Goal: Task Accomplishment & Management: Complete application form

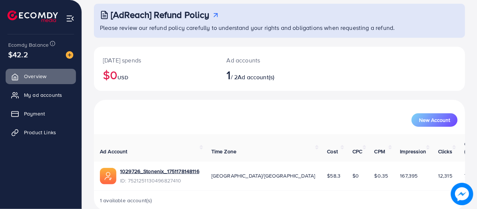
scroll to position [48, 0]
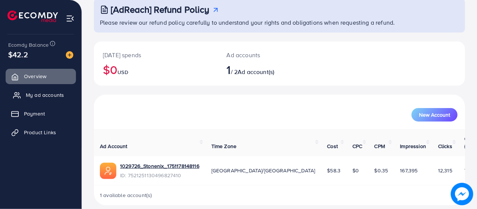
click at [52, 98] on span "My ad accounts" at bounding box center [45, 94] width 38 height 7
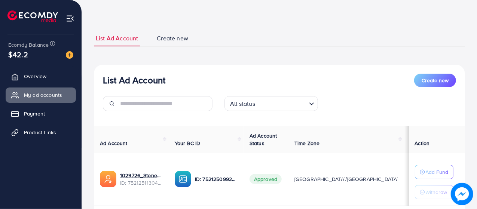
scroll to position [22, 0]
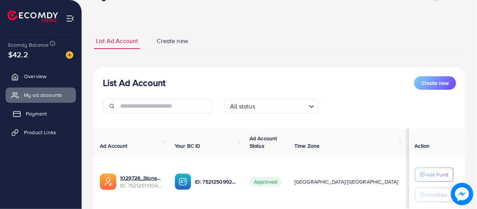
click at [24, 110] on link "Payment" at bounding box center [41, 113] width 70 height 15
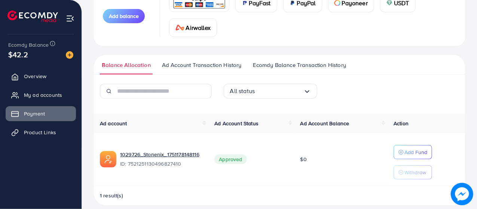
scroll to position [127, 0]
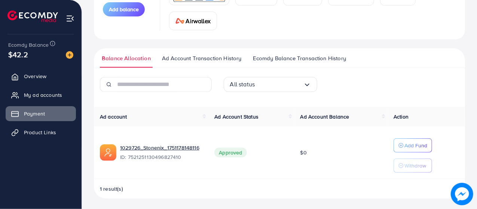
click at [189, 57] on span "Ad Account Transaction History" at bounding box center [202, 58] width 80 height 8
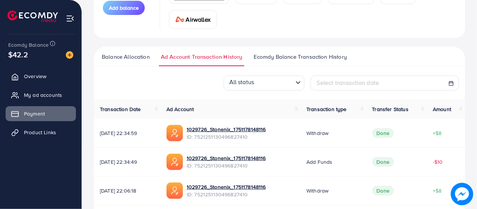
scroll to position [125, 0]
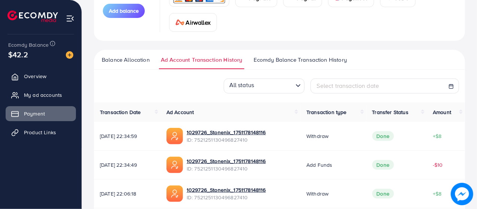
click at [276, 59] on span "Ecomdy Balance Transaction History" at bounding box center [300, 60] width 93 height 8
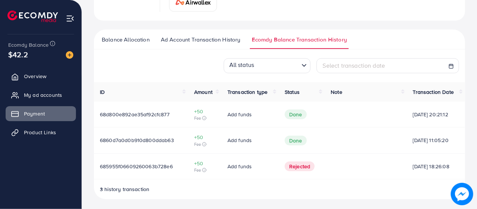
scroll to position [146, 0]
click at [37, 131] on span "Product Links" at bounding box center [42, 132] width 32 height 7
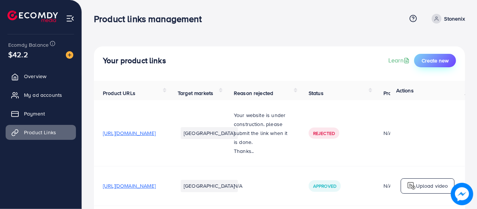
click at [433, 66] on button "Create new" at bounding box center [436, 60] width 42 height 13
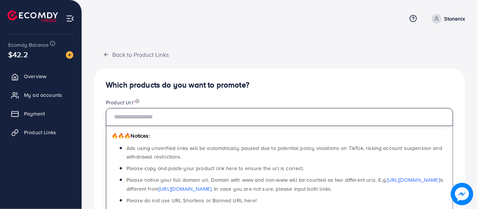
click at [180, 120] on input "text" at bounding box center [280, 117] width 348 height 18
paste input "**********"
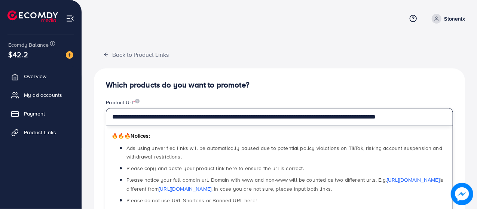
type input "**********"
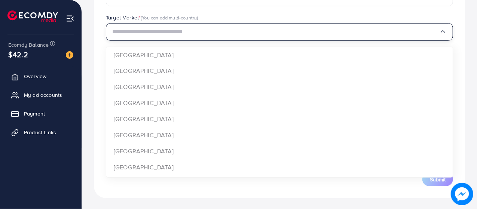
click at [273, 36] on input "Search for option" at bounding box center [275, 32] width 327 height 12
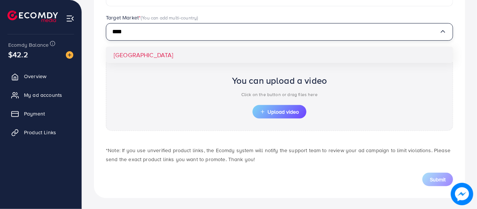
type input "****"
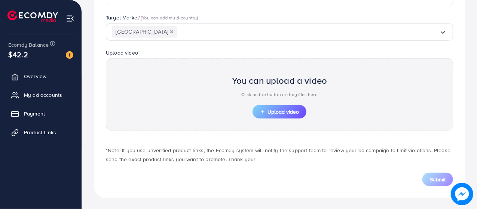
click at [243, 50] on div "**********" at bounding box center [279, 28] width 371 height 340
click at [270, 106] on button "Upload video" at bounding box center [280, 111] width 54 height 13
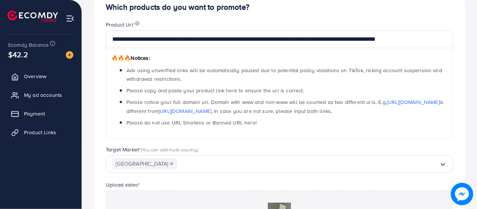
scroll to position [224, 0]
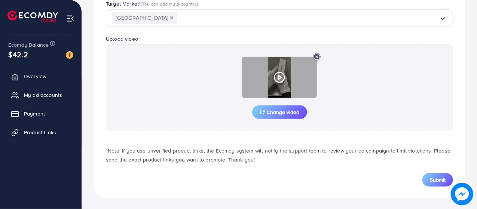
click at [274, 72] on icon at bounding box center [280, 78] width 12 height 12
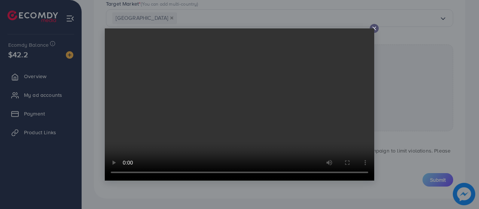
click at [374, 28] on line at bounding box center [374, 28] width 3 height 3
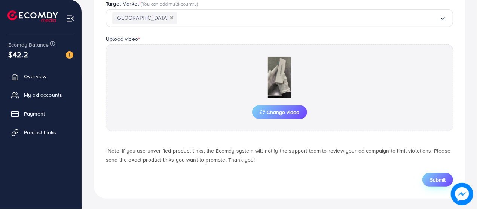
click at [435, 184] on button "Submit" at bounding box center [438, 179] width 31 height 13
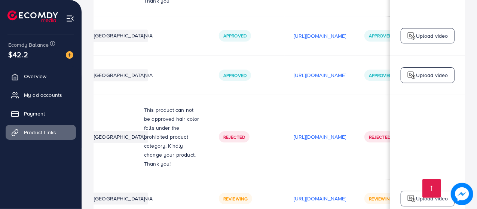
scroll to position [0, 72]
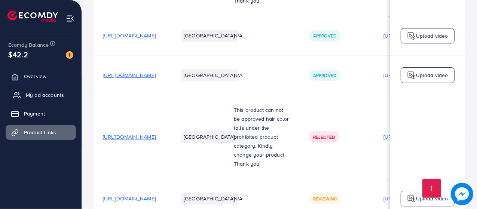
click at [43, 98] on span "My ad accounts" at bounding box center [45, 94] width 38 height 7
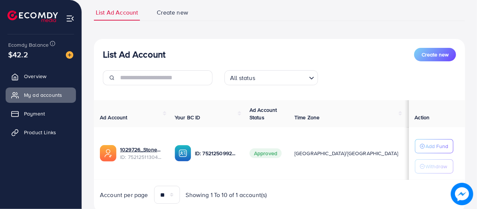
scroll to position [75, 0]
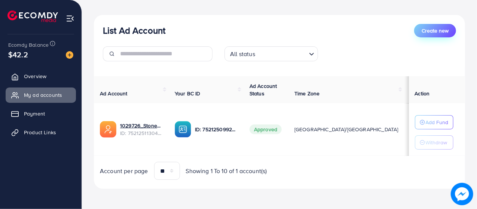
click at [436, 34] on span "Create new" at bounding box center [435, 30] width 27 height 7
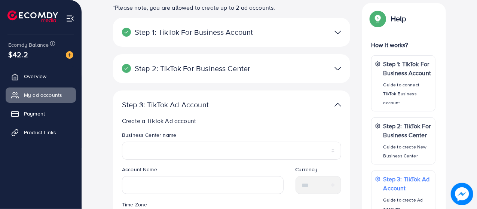
scroll to position [88, 0]
click at [340, 29] on img at bounding box center [338, 31] width 7 height 11
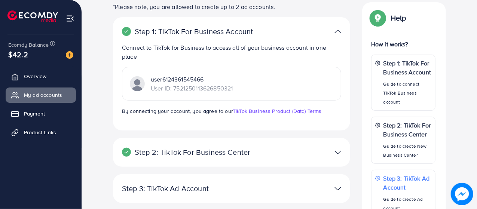
click at [340, 29] on img at bounding box center [338, 31] width 7 height 11
click at [334, 34] on div at bounding box center [308, 31] width 77 height 11
click at [338, 28] on img at bounding box center [338, 31] width 7 height 11
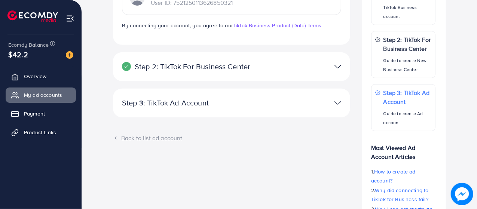
scroll to position [140, 0]
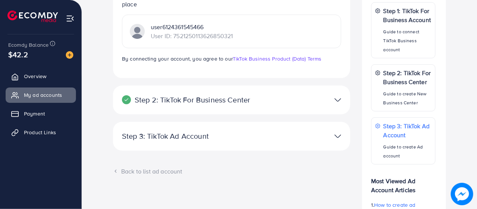
click at [339, 131] on img at bounding box center [338, 136] width 7 height 11
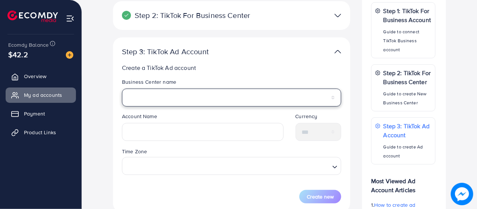
click at [173, 98] on select "**********" at bounding box center [231, 98] width 219 height 18
select select "**********"
click at [122, 89] on select "**********" at bounding box center [231, 98] width 219 height 18
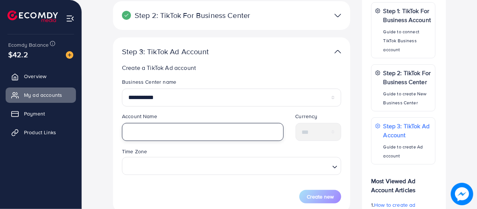
click at [194, 135] on input "text" at bounding box center [203, 132] width 162 height 18
type input "**********"
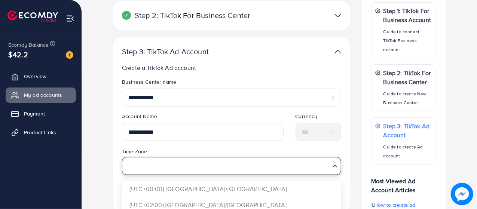
click at [227, 160] on input "Search for option" at bounding box center [227, 166] width 204 height 14
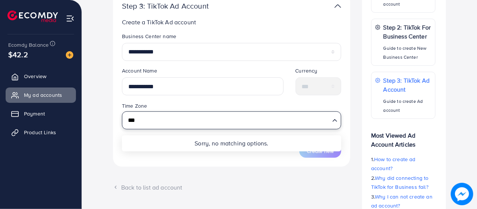
scroll to position [189, 0]
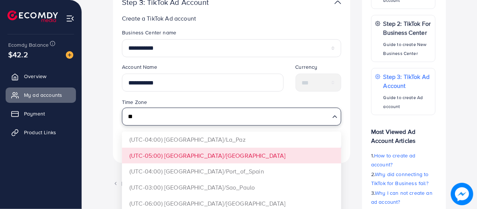
type input "*"
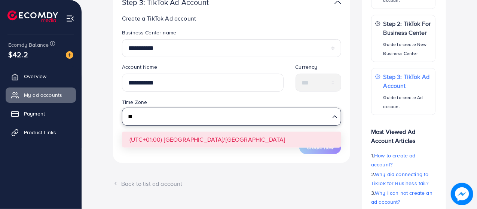
type input "*"
type input "****"
click at [191, 141] on form "**********" at bounding box center [231, 91] width 219 height 125
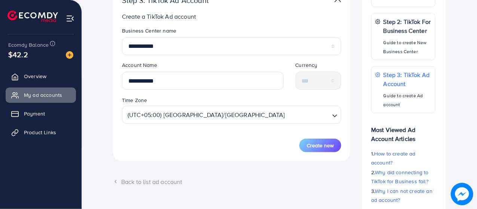
scroll to position [192, 0]
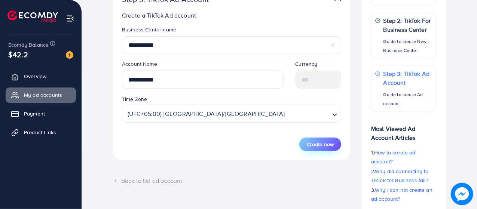
click at [324, 146] on span "Create new" at bounding box center [320, 144] width 27 height 7
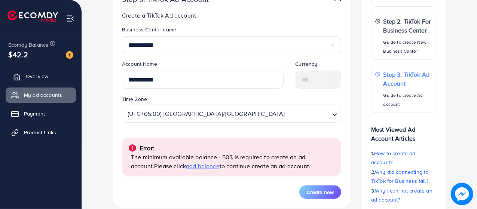
click at [35, 79] on span "Overview" at bounding box center [37, 76] width 22 height 7
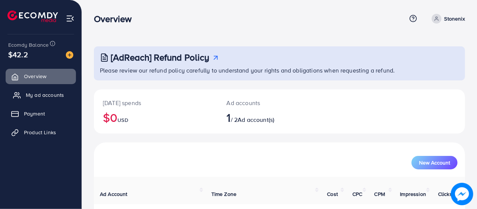
click at [65, 100] on link "My ad accounts" at bounding box center [41, 95] width 70 height 15
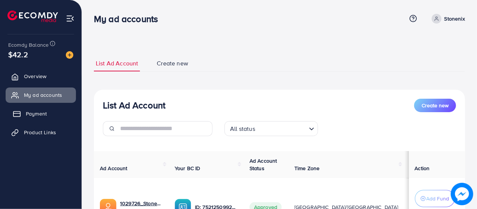
click at [30, 117] on span "Payment" at bounding box center [36, 113] width 21 height 7
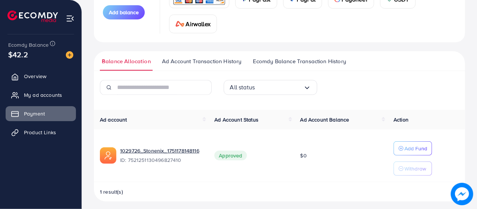
scroll to position [127, 0]
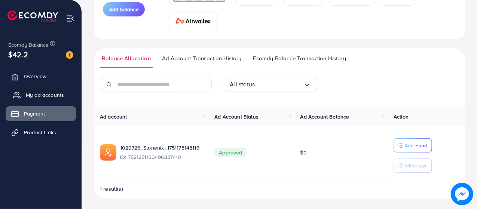
click at [28, 96] on span "My ad accounts" at bounding box center [45, 94] width 38 height 7
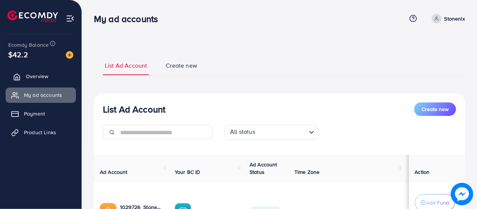
click at [49, 80] on link "Overview" at bounding box center [41, 76] width 70 height 15
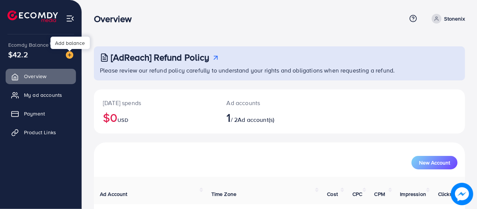
click at [69, 57] on img at bounding box center [69, 54] width 7 height 7
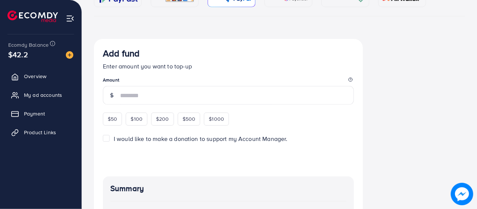
scroll to position [104, 0]
click at [117, 114] on div "$50" at bounding box center [112, 118] width 19 height 13
type input "**"
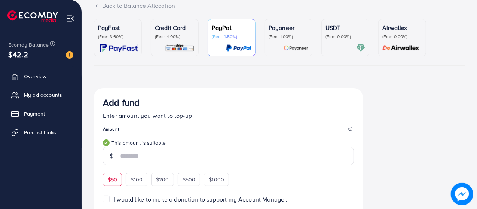
scroll to position [0, 0]
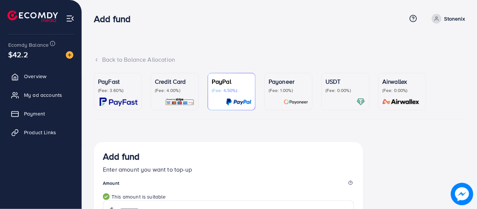
click at [113, 95] on div "PayFast (Fee: 3.60%)" at bounding box center [118, 91] width 40 height 29
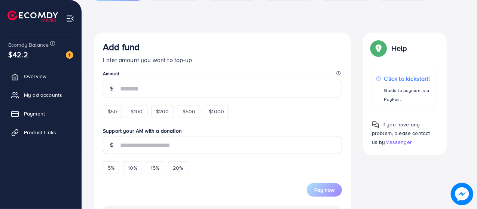
scroll to position [108, 0]
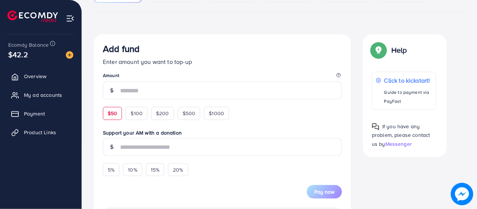
click at [110, 116] on span "$50" at bounding box center [112, 113] width 9 height 7
type input "**"
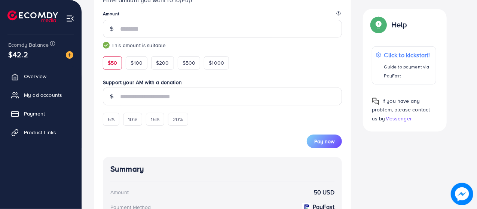
scroll to position [32, 0]
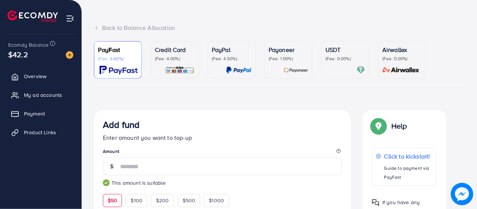
click at [221, 53] on p "PayPal" at bounding box center [232, 49] width 40 height 9
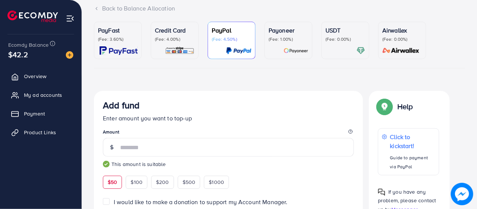
scroll to position [51, 0]
click at [171, 30] on p "Credit Card" at bounding box center [175, 30] width 40 height 9
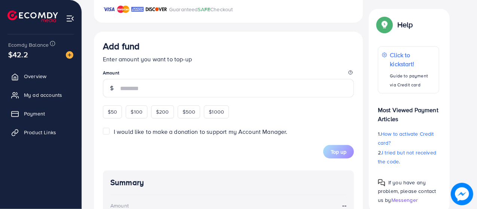
scroll to position [261, 0]
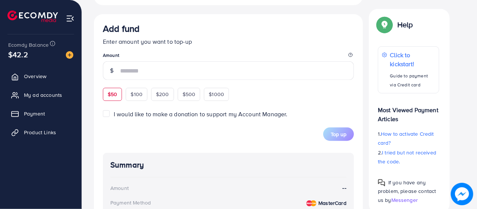
click at [111, 95] on span "$50" at bounding box center [112, 94] width 9 height 7
type input "**"
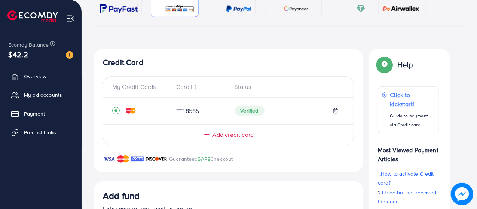
scroll to position [0, 0]
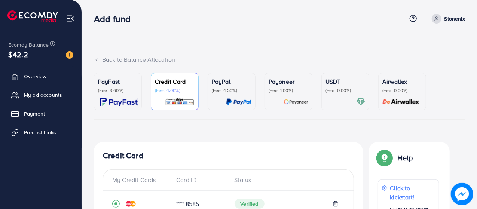
click at [136, 101] on img at bounding box center [119, 102] width 38 height 9
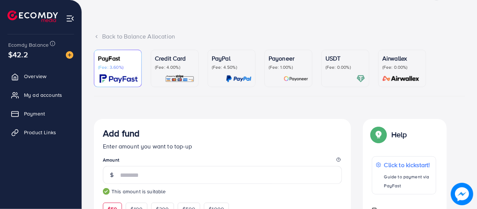
scroll to position [20, 0]
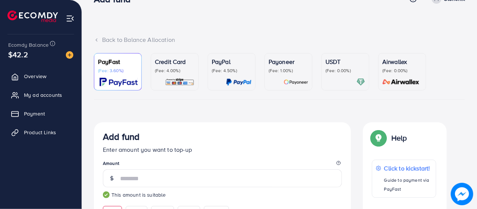
click at [246, 60] on p "PayPal" at bounding box center [232, 61] width 40 height 9
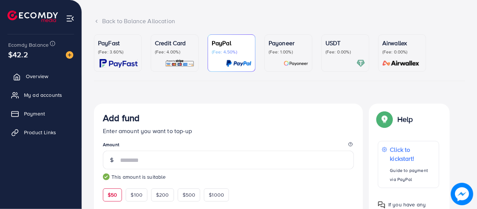
scroll to position [38, 0]
click at [27, 77] on span "Overview" at bounding box center [37, 76] width 22 height 7
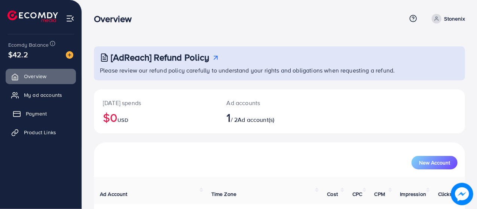
click at [58, 118] on link "Payment" at bounding box center [41, 113] width 70 height 15
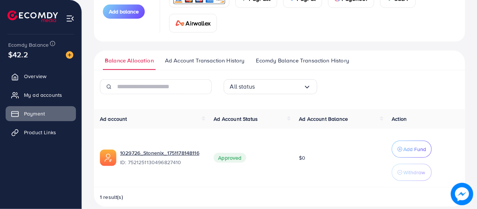
scroll to position [124, 0]
click at [314, 61] on span "Ecomdy Balance Transaction History" at bounding box center [302, 61] width 93 height 8
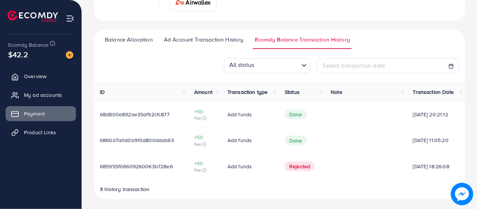
scroll to position [146, 0]
click at [221, 38] on span "Ad Account Transaction History" at bounding box center [204, 39] width 80 height 8
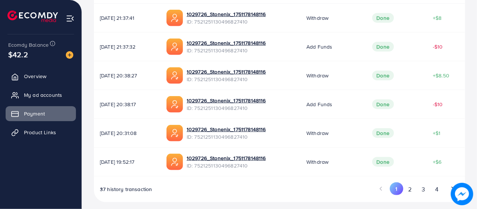
scroll to position [362, 0]
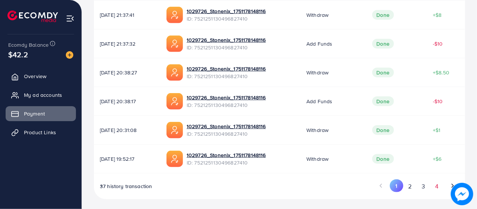
click at [440, 181] on button "4" at bounding box center [437, 187] width 13 height 14
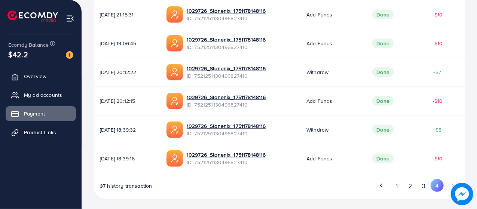
click at [395, 180] on button "1" at bounding box center [397, 186] width 13 height 14
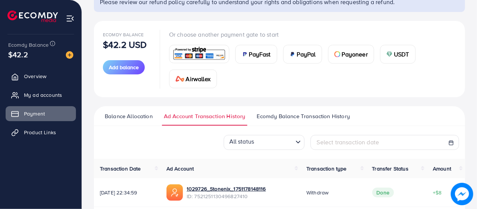
scroll to position [66, 0]
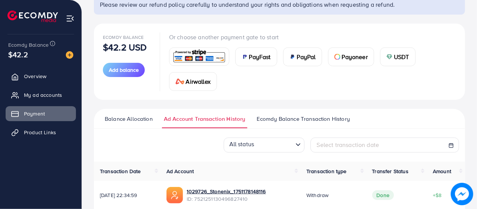
click at [137, 117] on span "Balance Allocation" at bounding box center [129, 119] width 48 height 8
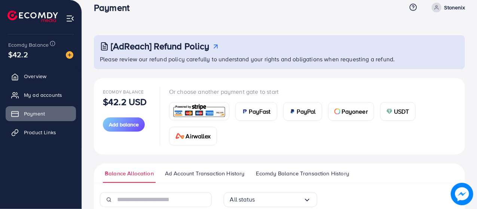
scroll to position [10, 0]
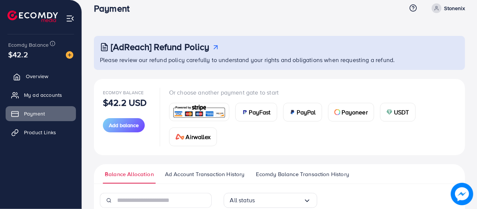
click at [38, 81] on link "Overview" at bounding box center [41, 76] width 70 height 15
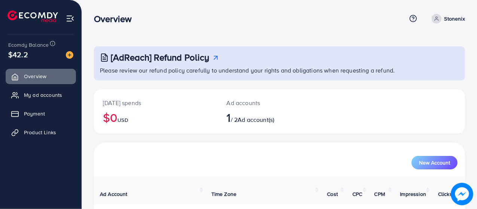
scroll to position [48, 0]
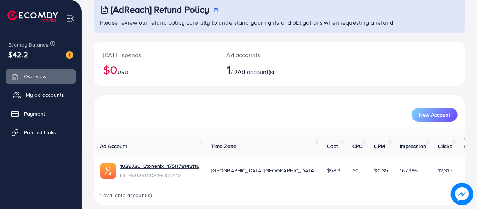
click at [51, 95] on span "My ad accounts" at bounding box center [45, 94] width 38 height 7
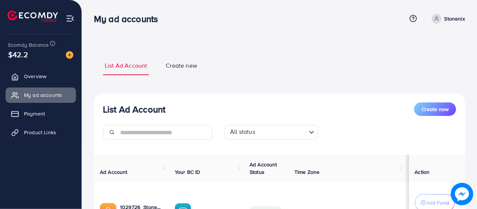
click at [35, 15] on img at bounding box center [32, 16] width 51 height 12
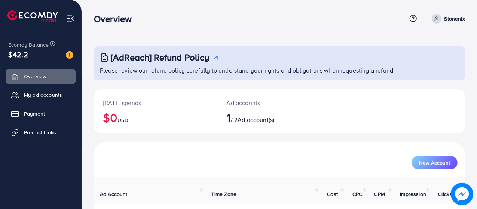
click at [190, 68] on p "Please review our refund policy carefully to understand your rights and obligat…" at bounding box center [280, 70] width 361 height 9
click at [39, 136] on span "Product Links" at bounding box center [42, 132] width 32 height 7
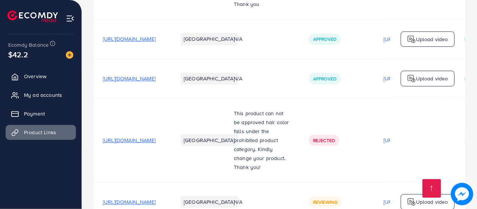
scroll to position [1236, 0]
